Goal: Complete application form

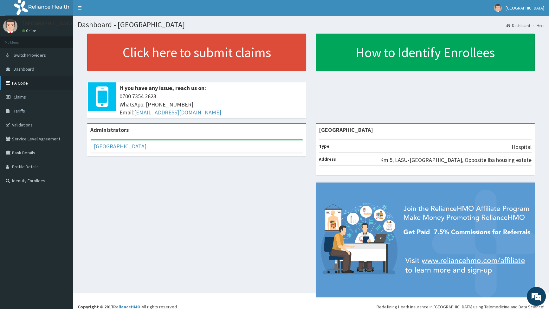
click at [19, 83] on link "PA Code" at bounding box center [36, 83] width 73 height 14
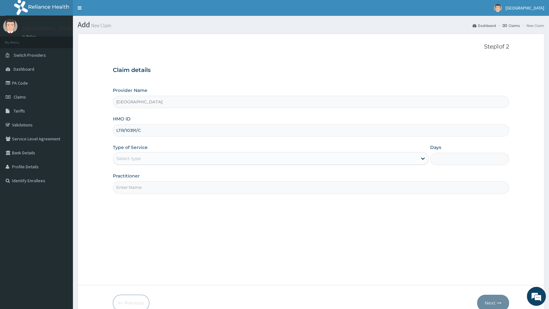
type input "LTR/10391/C"
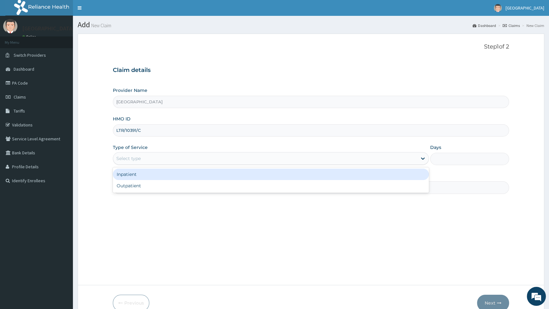
click at [162, 157] on div "Select type" at bounding box center [265, 158] width 304 height 10
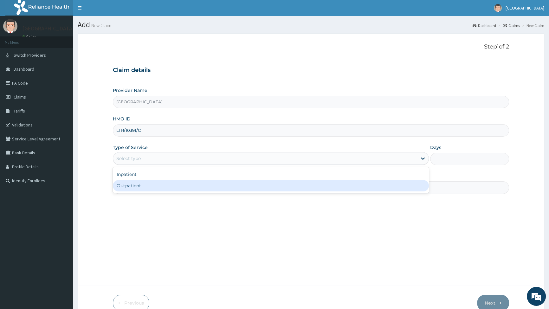
click at [137, 187] on div "Outpatient" at bounding box center [271, 185] width 316 height 11
type input "1"
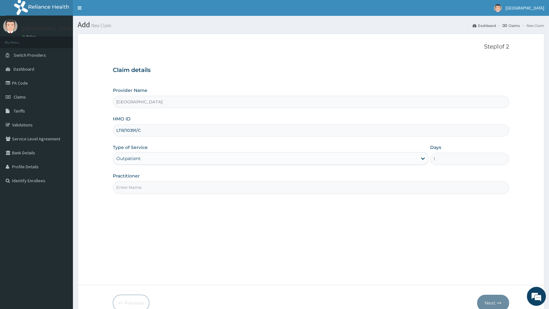
click at [148, 190] on input "Practitioner" at bounding box center [311, 187] width 396 height 12
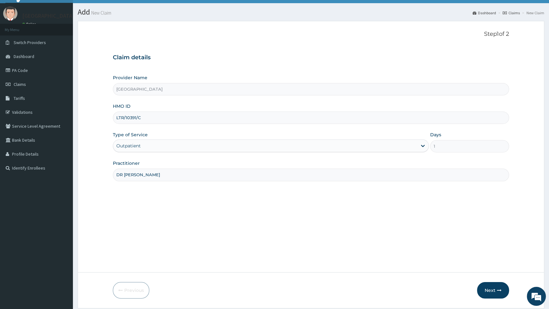
scroll to position [33, 0]
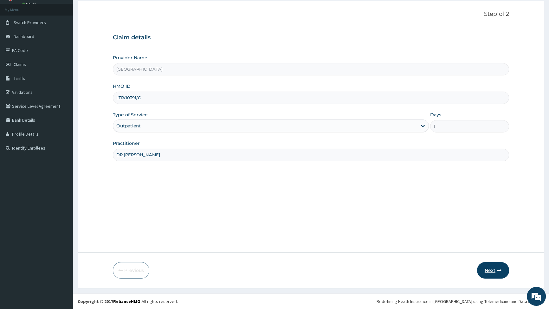
type input "DR MARVEL"
click at [489, 270] on button "Next" at bounding box center [493, 270] width 32 height 16
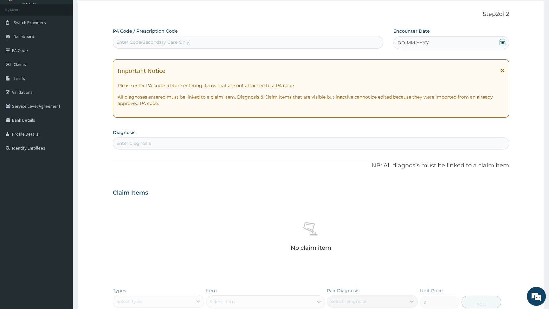
click at [126, 43] on div "Enter Code(Secondary Care Only)" at bounding box center [153, 42] width 75 height 6
type input "PA/CEAEFO"
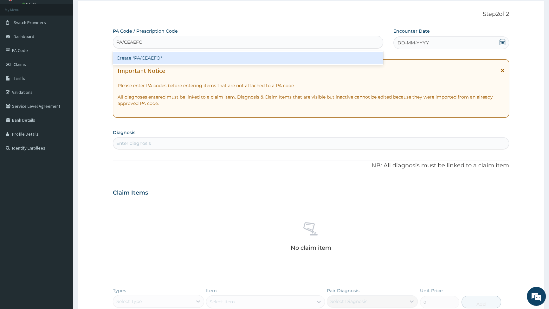
click at [148, 60] on div "Create "PA/CEAEFO"" at bounding box center [248, 57] width 270 height 11
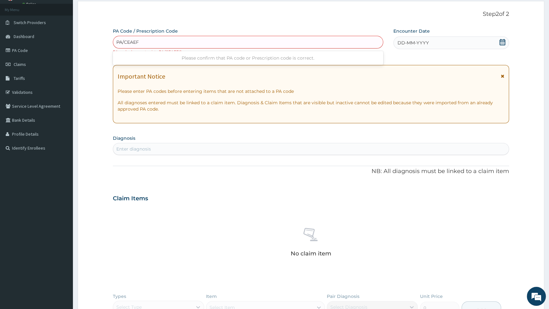
type input "PA/CEAEF0"
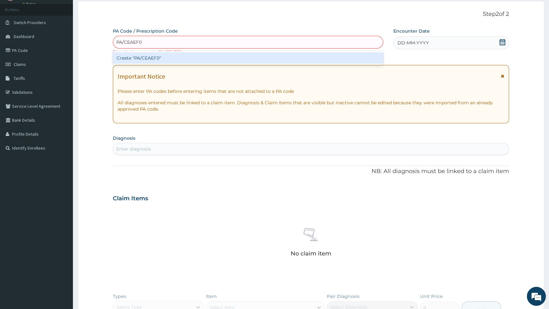
click at [150, 58] on div "Create "PA/CEAEF0"" at bounding box center [248, 57] width 270 height 11
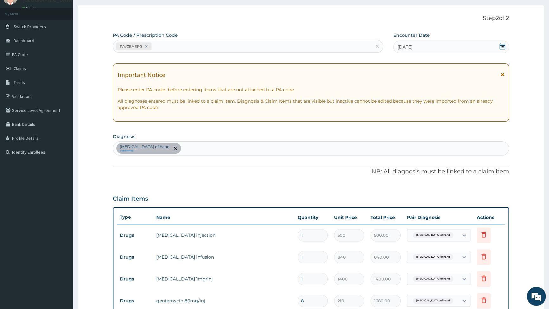
scroll to position [24, 0]
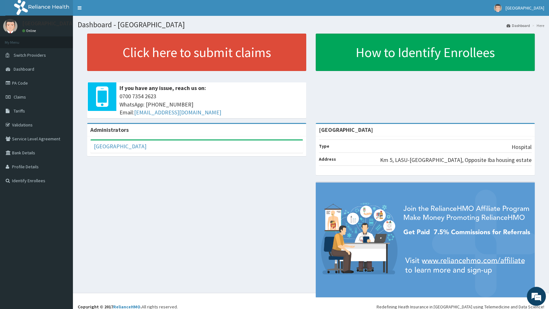
click at [22, 83] on link "PA Code" at bounding box center [36, 83] width 73 height 14
click at [24, 124] on link "Validations" at bounding box center [36, 125] width 73 height 14
